Goal: Information Seeking & Learning: Learn about a topic

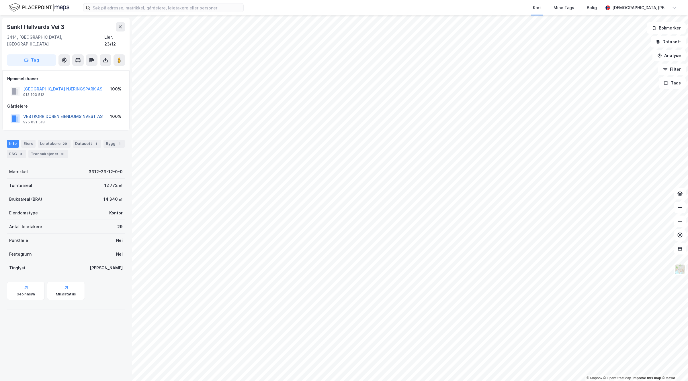
click at [0, 0] on button "VESTKORRIDOREN EIENDOMSINVEST AS" at bounding box center [0, 0] width 0 height 0
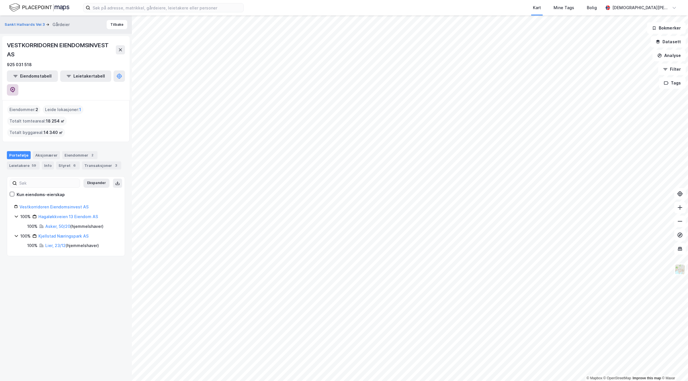
click at [15, 87] on icon at bounding box center [13, 90] width 6 height 6
click at [154, 4] on input at bounding box center [166, 7] width 153 height 9
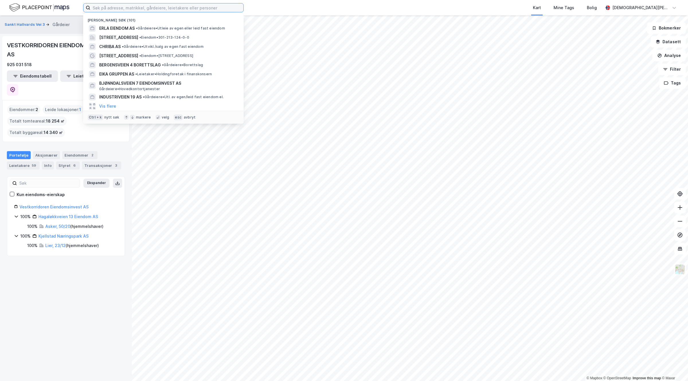
paste input "[PERSON_NAME] AS"
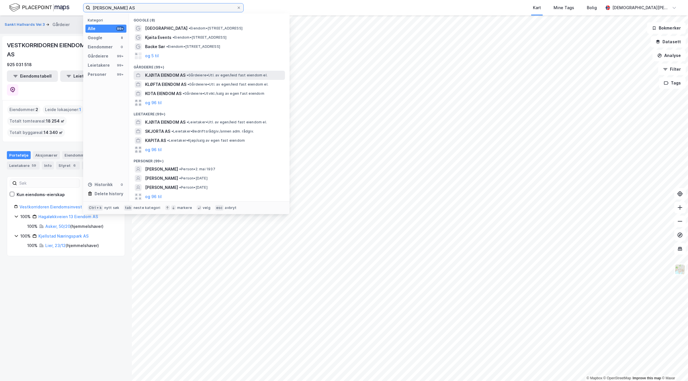
type input "[PERSON_NAME] AS"
click at [181, 73] on span "KJØITA EIENDOM AS" at bounding box center [165, 75] width 40 height 7
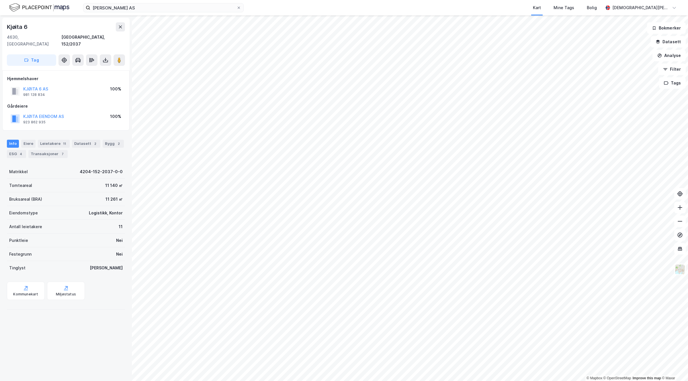
click at [383, 381] on html "Kjøita Eiendom AS Kart Mine Tags Bolig [PERSON_NAME] © Mapbox © OpenStreetMap I…" at bounding box center [344, 190] width 688 height 381
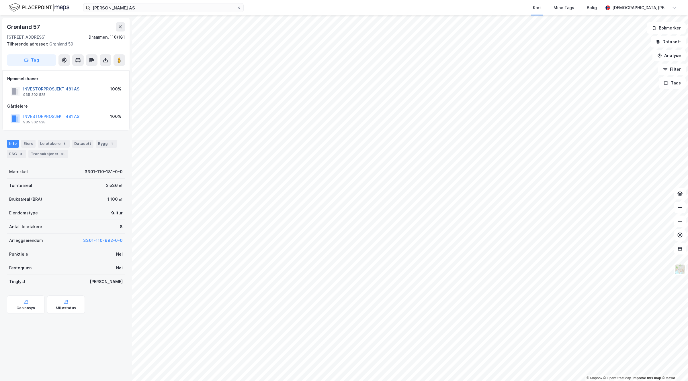
click at [0, 0] on button "INVESTORPROSJEKT 481 AS" at bounding box center [0, 0] width 0 height 0
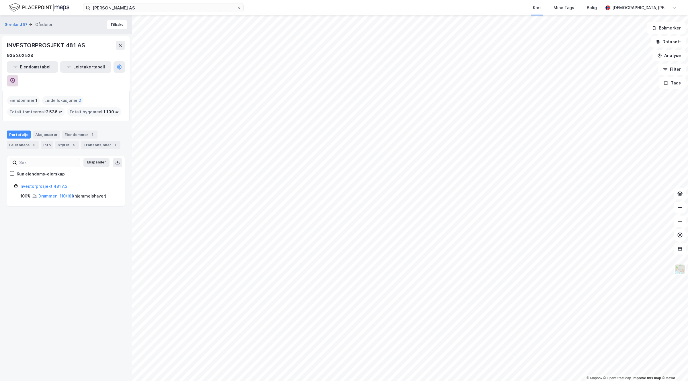
click at [18, 75] on button at bounding box center [12, 80] width 11 height 11
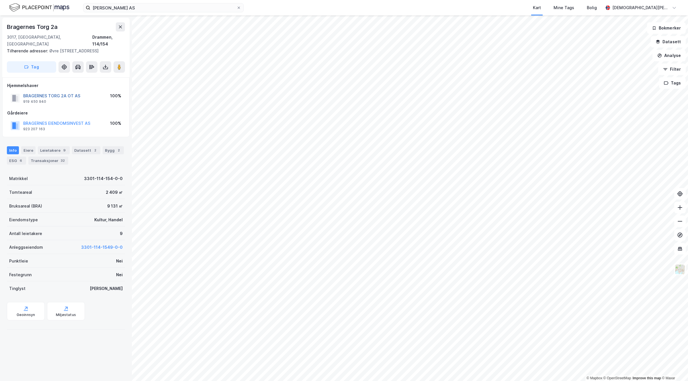
click at [0, 0] on button "BRAGERNES TORG 2A OT AS" at bounding box center [0, 0] width 0 height 0
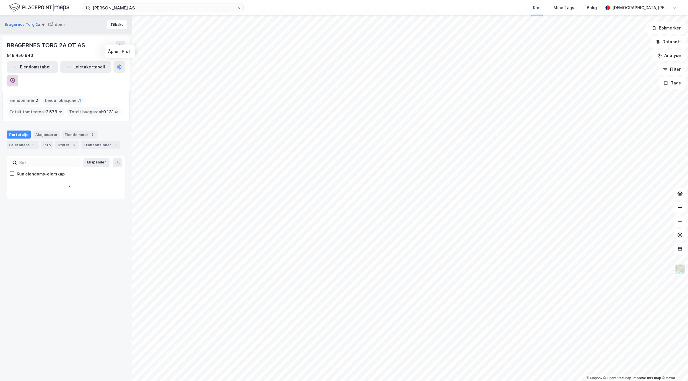
click at [15, 78] on icon at bounding box center [12, 81] width 5 height 6
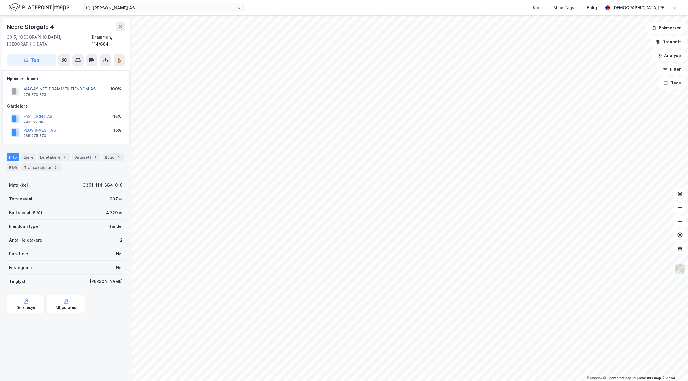
click at [0, 0] on button "MAGASINET DRAMMEN EIENDOM AS" at bounding box center [0, 0] width 0 height 0
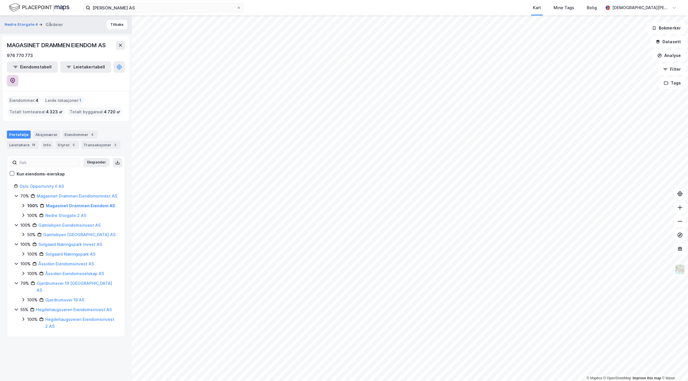
click at [15, 78] on icon at bounding box center [13, 81] width 6 height 6
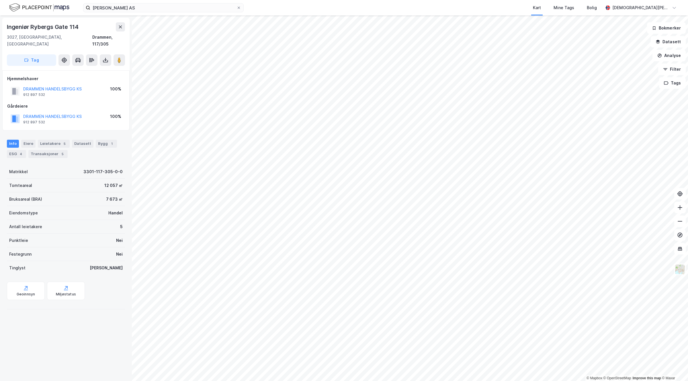
click at [61, 85] on div "DRAMMEN HANDELSBYGG KS 912 897 532 100%" at bounding box center [66, 92] width 118 height 14
click at [0, 0] on button "DRAMMEN HANDELSBYGG KS" at bounding box center [0, 0] width 0 height 0
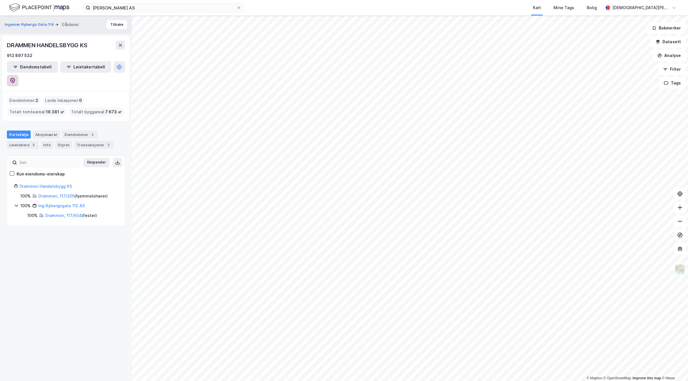
click at [13, 79] on icon at bounding box center [13, 80] width 2 height 2
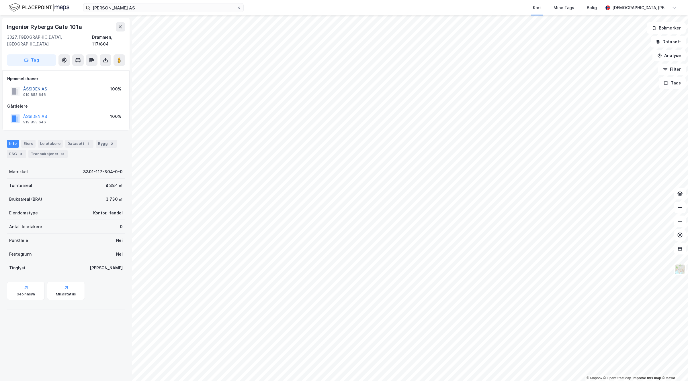
click at [0, 0] on button "ÅSSIDEN AS" at bounding box center [0, 0] width 0 height 0
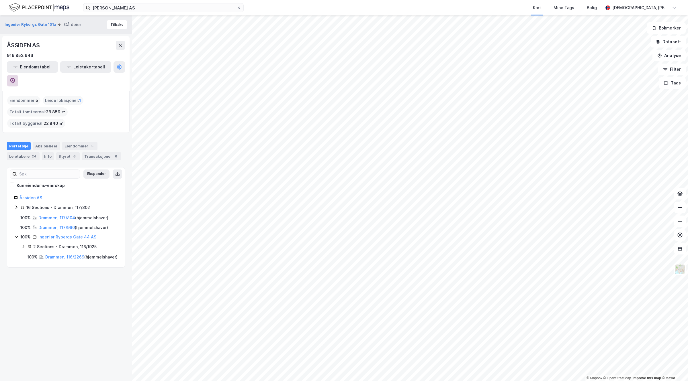
click at [18, 75] on button at bounding box center [12, 80] width 11 height 11
